Goal: Information Seeking & Learning: Learn about a topic

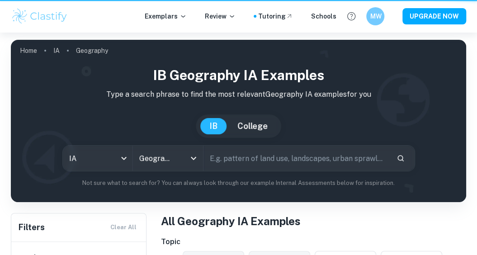
scroll to position [210, 0]
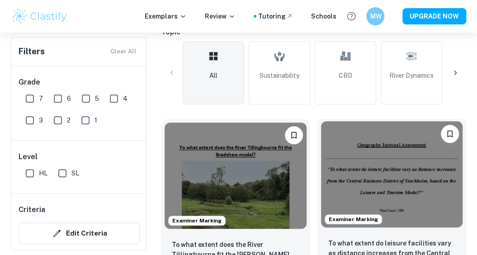
click at [412, 180] on img at bounding box center [392, 174] width 142 height 106
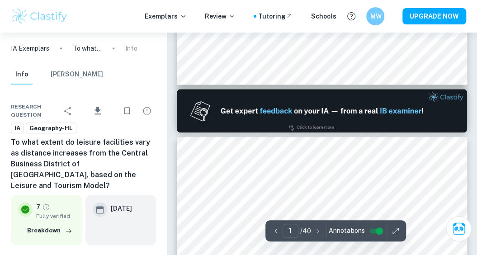
type input "2"
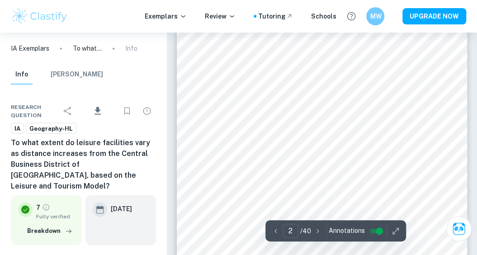
scroll to position [621, 0]
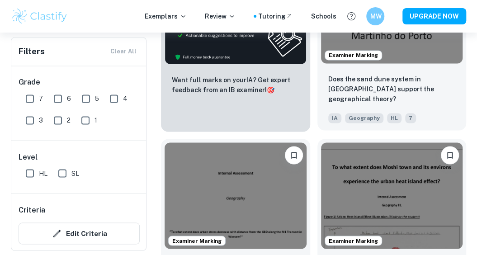
scroll to position [578, 0]
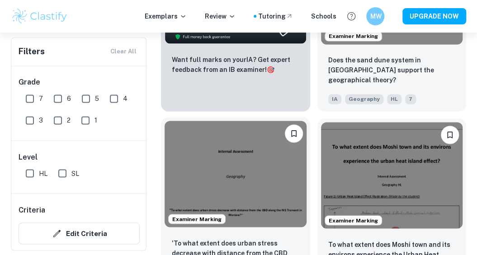
click at [239, 171] on img at bounding box center [236, 174] width 142 height 106
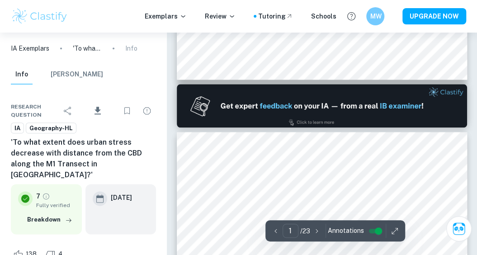
type input "2"
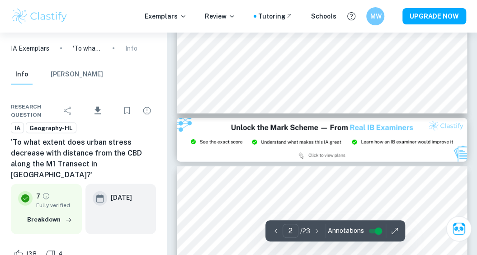
scroll to position [804, 0]
